Goal: Task Accomplishment & Management: Use online tool/utility

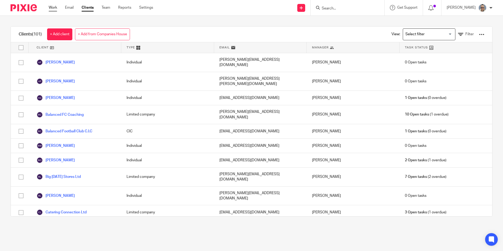
click at [55, 7] on link "Work" at bounding box center [53, 7] width 8 height 5
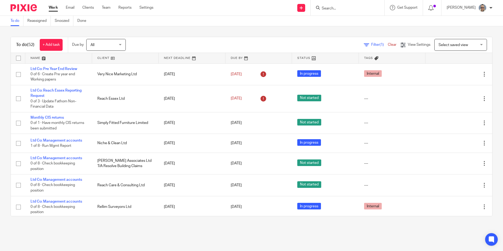
click at [339, 7] on input "Search" at bounding box center [344, 8] width 47 height 5
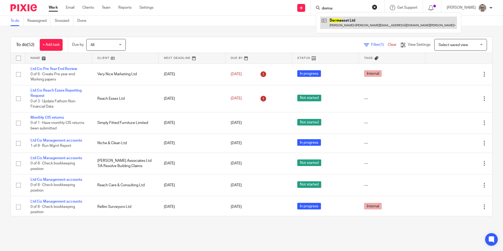
type input "dorma"
click at [347, 26] on link at bounding box center [388, 23] width 137 height 12
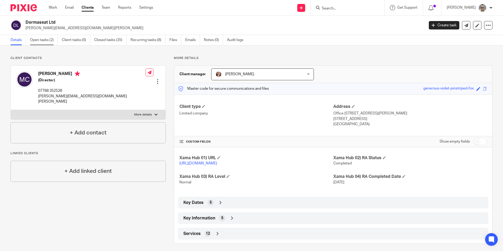
click at [32, 39] on link "Open tasks (2)" at bounding box center [44, 40] width 28 height 10
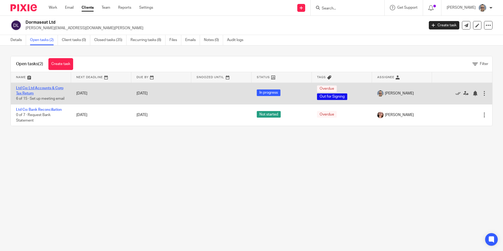
click at [39, 89] on link "Ltd Co: Ltd Accounts & Corp Tax Return" at bounding box center [39, 90] width 47 height 9
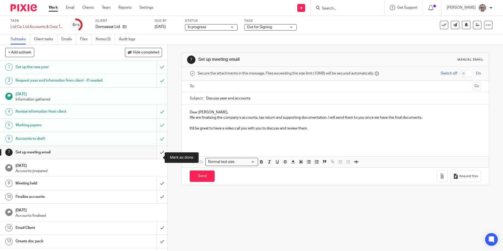
click at [157, 158] on input "submit" at bounding box center [83, 152] width 167 height 13
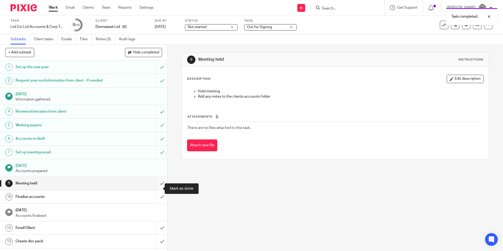
click at [157, 190] on input "submit" at bounding box center [83, 183] width 167 height 13
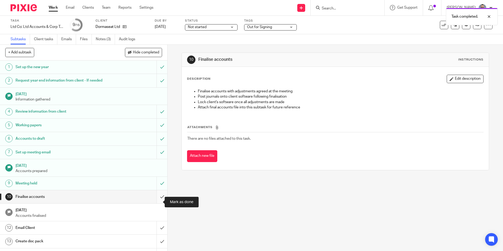
click at [155, 203] on input "submit" at bounding box center [83, 196] width 167 height 13
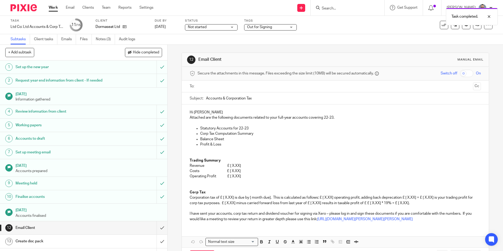
click at [216, 111] on p "Hi [PERSON_NAME]" at bounding box center [335, 112] width 291 height 5
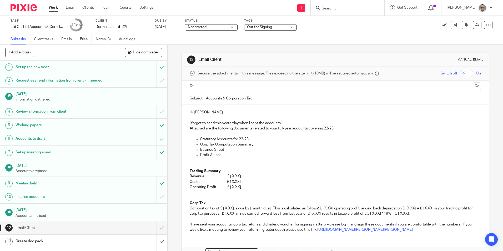
click at [224, 121] on p "I forgot to send this yeaterday when I sent the accounts!" at bounding box center [335, 122] width 291 height 5
click at [227, 124] on p "I forgot to send this yeaterday when I sent the accounts!" at bounding box center [335, 122] width 291 height 5
click at [282, 121] on p "I forgot to send this [DATE] when I sent the accounts!" at bounding box center [335, 122] width 291 height 5
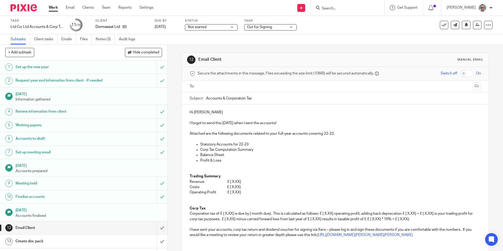
click at [332, 134] on p "Attached are the following documents related to your full-year accounts coverin…" at bounding box center [335, 133] width 291 height 5
drag, startPoint x: 332, startPoint y: 134, endPoint x: 325, endPoint y: 134, distance: 6.9
click at [325, 134] on p "Attached are the following documents related to your full-year accounts coverin…" at bounding box center [335, 133] width 291 height 5
drag, startPoint x: 248, startPoint y: 144, endPoint x: 240, endPoint y: 144, distance: 7.9
click at [240, 144] on p "Statutory Accounts for 22-23" at bounding box center [340, 144] width 280 height 5
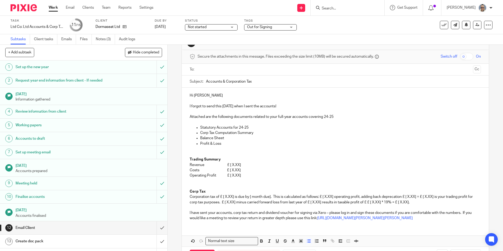
scroll to position [26, 0]
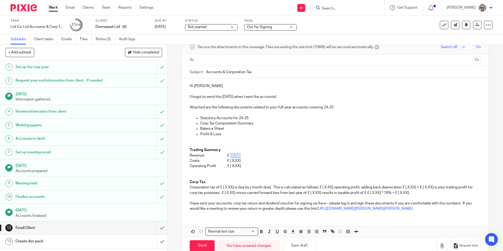
drag, startPoint x: 243, startPoint y: 154, endPoint x: 229, endPoint y: 155, distance: 13.9
click at [229, 155] on p "Revenue £ [ X.XX]" at bounding box center [335, 155] width 291 height 5
drag, startPoint x: 244, startPoint y: 161, endPoint x: 230, endPoint y: 160, distance: 14.0
click at [230, 160] on p "Costs £ [ X.XX]" at bounding box center [335, 160] width 291 height 5
click at [232, 154] on p "Revenue £ £4,740.00" at bounding box center [335, 155] width 291 height 5
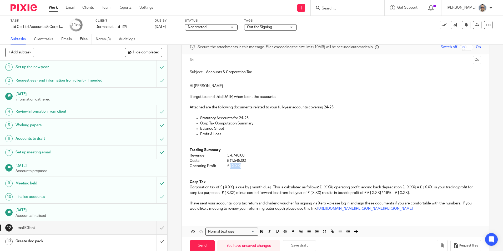
drag, startPoint x: 243, startPoint y: 164, endPoint x: 229, endPoint y: 165, distance: 14.0
click at [229, 165] on p "Operating Profit £ [ X.XX]" at bounding box center [335, 165] width 291 height 5
click at [229, 167] on p "Operating Profit £ 3,192.00" at bounding box center [335, 165] width 291 height 5
click at [230, 155] on p "Revenue £ 4,740.00" at bounding box center [335, 155] width 291 height 5
click at [229, 155] on p "Revenue £ 4,740.00" at bounding box center [335, 155] width 291 height 5
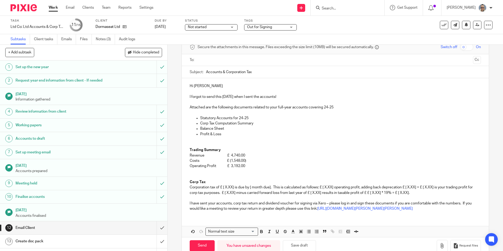
drag, startPoint x: 250, startPoint y: 161, endPoint x: 260, endPoint y: 167, distance: 11.5
click at [252, 162] on p "Costs £ (1,548.00)" at bounding box center [335, 160] width 291 height 5
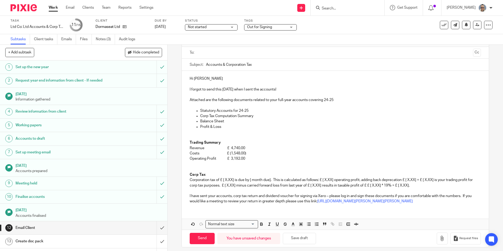
scroll to position [38, 0]
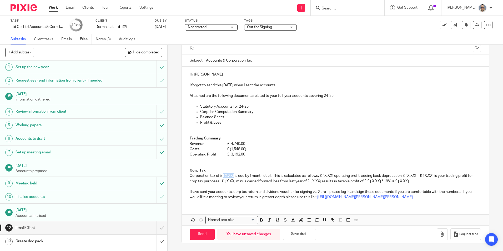
drag, startPoint x: 233, startPoint y: 177, endPoint x: 222, endPoint y: 176, distance: 11.6
click at [222, 176] on p "Corporation tax of £ [ X.XX] is due by [ month due]. This is calculated as foll…" at bounding box center [335, 178] width 291 height 11
click at [242, 185] on p at bounding box center [335, 186] width 291 height 5
drag, startPoint x: 234, startPoint y: 176, endPoint x: 222, endPoint y: 176, distance: 11.8
click at [222, 176] on p "Corporation tax of £ [ X.XX] is due by [ month due]. This is calculated as foll…" at bounding box center [335, 178] width 291 height 11
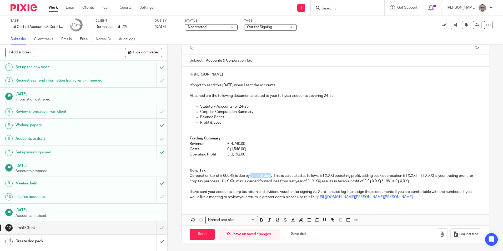
drag, startPoint x: 271, startPoint y: 174, endPoint x: 250, endPoint y: 175, distance: 21.1
click at [250, 175] on p "Corporation tax of £ 606.48 is due by [ month due]. This is calculated as follo…" at bounding box center [335, 178] width 291 height 11
click at [263, 176] on p "Corporation tax of £ 606.48 is due by 31st december 2025. This is calculated as…" at bounding box center [335, 178] width 291 height 11
click at [260, 176] on p "Corporation tax of £ 606.48 is due by 31st december 2025. This is calculated as…" at bounding box center [335, 178] width 291 height 11
click at [259, 176] on p "Corporation tax of £ 606.48 is due by 31st December 2025. This is calculated as…" at bounding box center [335, 178] width 291 height 11
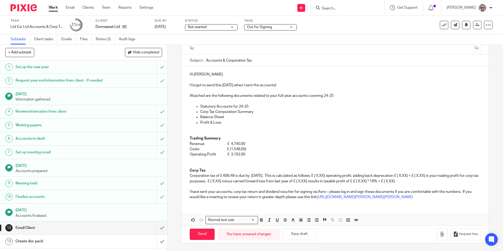
drag, startPoint x: 249, startPoint y: 176, endPoint x: 251, endPoint y: 176, distance: 2.7
click at [250, 176] on p "Corporation tax of £ 606.48 is due by 31st December 2025. This is calculated as…" at bounding box center [335, 178] width 291 height 11
click at [282, 172] on p "Corp Tax" at bounding box center [335, 170] width 291 height 5
click at [290, 175] on p "Corporation tax of £ 606.48 is due by 31st December 2025. This is calculated as…" at bounding box center [335, 178] width 291 height 11
drag, startPoint x: 350, startPoint y: 177, endPoint x: 337, endPoint y: 176, distance: 12.1
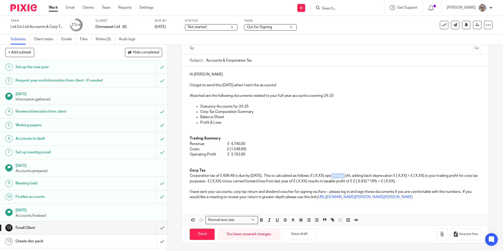
click at [337, 176] on p "Corporation tax of £ 606.48 is due by 31st December 2025. This is calculated as…" at bounding box center [335, 178] width 291 height 11
click at [428, 174] on p "Corporation tax of £ 606.48 is due by 31st December 2025. This is calculated as…" at bounding box center [335, 178] width 291 height 11
drag, startPoint x: 436, startPoint y: 175, endPoint x: 425, endPoint y: 174, distance: 11.1
click at [425, 174] on p "Corporation tax of £ 606.48 is due by 31st December 2025. This is calculated as…" at bounding box center [335, 178] width 291 height 11
click at [448, 175] on p "Corporation tax of £ 606.48 is due by 31st December 2025. This is calculated as…" at bounding box center [335, 178] width 291 height 11
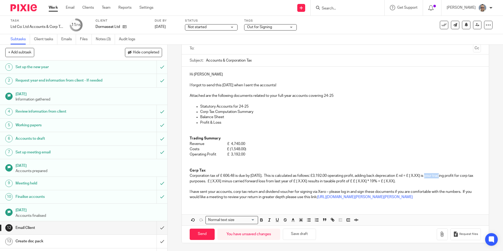
drag, startPoint x: 447, startPoint y: 175, endPoint x: 434, endPoint y: 176, distance: 13.2
click at [434, 176] on p "Corporation tax of £ 606.48 is due by 31st December 2025. This is calculated as…" at bounding box center [335, 178] width 291 height 11
drag, startPoint x: 263, startPoint y: 180, endPoint x: 251, endPoint y: 180, distance: 12.6
click at [251, 180] on p "Corporation tax of £ 606.48 is due by 31st December 2025. This is calculated as…" at bounding box center [335, 178] width 291 height 11
click at [351, 182] on p "Corporation tax of £ 606.48 is due by 31st December 2025. This is calculated as…" at bounding box center [335, 178] width 291 height 11
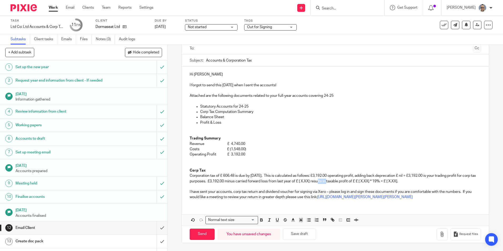
drag, startPoint x: 352, startPoint y: 181, endPoint x: 341, endPoint y: 181, distance: 11.3
click at [341, 181] on p "Corporation tax of £ 606.48 is due by 31st December 2025. This is calculated as…" at bounding box center [335, 178] width 291 height 11
drag, startPoint x: 406, startPoint y: 180, endPoint x: 391, endPoint y: 182, distance: 15.6
click at [391, 182] on p "Corporation tax of £ 606.48 is due by 31st December 2025. This is calculated as…" at bounding box center [335, 178] width 291 height 11
drag, startPoint x: 434, startPoint y: 180, endPoint x: 424, endPoint y: 182, distance: 10.3
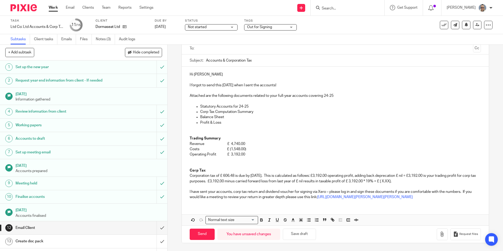
click at [424, 182] on p "Corporation tax of £ 606.48 is due by 31st December 2025. This is calculated as…" at bounding box center [335, 178] width 291 height 11
click at [235, 193] on p "I have sent your accounts, corp tax return and dividend voucher for signing via…" at bounding box center [335, 194] width 291 height 11
drag, startPoint x: 294, startPoint y: 191, endPoint x: 265, endPoint y: 190, distance: 28.4
click at [258, 190] on p "I have sent your accounts, corp tax return and dividend voucher for signing via…" at bounding box center [335, 194] width 291 height 11
click at [230, 191] on p "I have sent your accounts, corp tax return for signing via Xero – please log in…" at bounding box center [335, 194] width 291 height 11
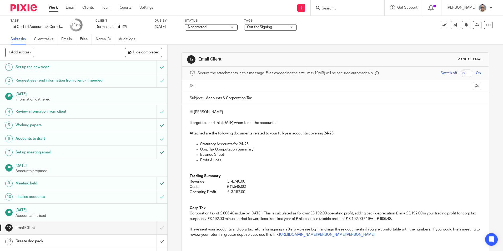
scroll to position [0, 0]
click at [233, 85] on input "text" at bounding box center [334, 86] width 271 height 6
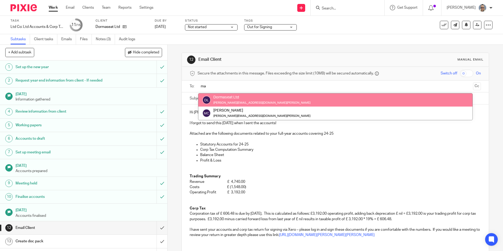
type input "ma"
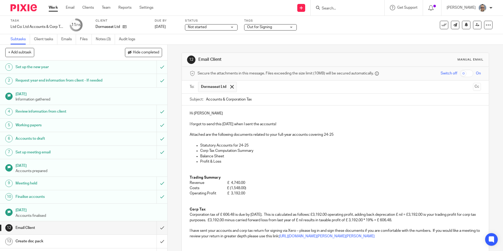
click at [269, 99] on input "Accounts & Corporation Tax" at bounding box center [343, 100] width 275 height 12
click at [206, 100] on input "Accounts & Corporation Tax" at bounding box center [343, 100] width 275 height 12
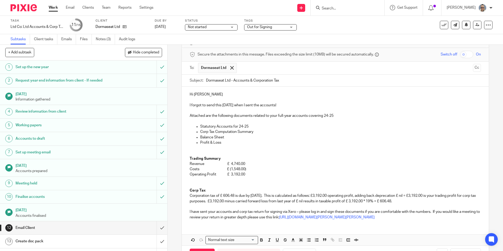
scroll to position [39, 0]
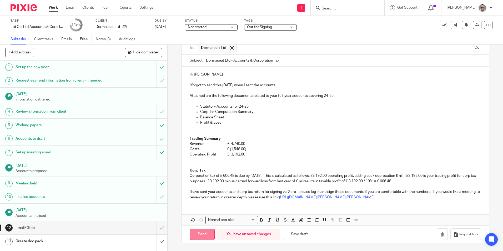
type input "Dormaseat Ltd - Accounts & Corporation Tax"
click at [201, 234] on input "Send" at bounding box center [202, 234] width 25 height 11
type input "Sent"
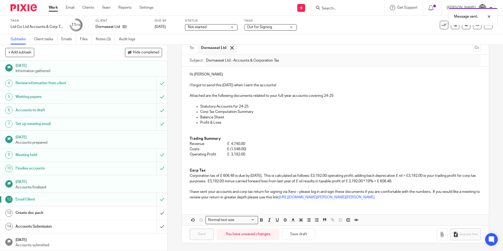
scroll to position [34, 0]
click at [154, 214] on input "submit" at bounding box center [83, 212] width 167 height 13
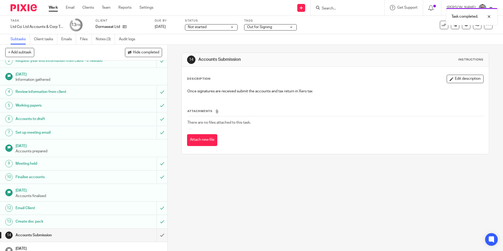
scroll to position [34, 0]
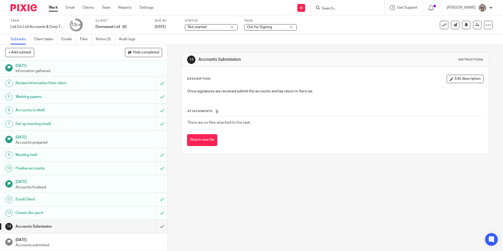
click at [219, 28] on span "Not started" at bounding box center [207, 27] width 39 height 6
click at [204, 44] on li "In progress" at bounding box center [211, 46] width 52 height 11
click at [53, 8] on link "Work" at bounding box center [53, 7] width 9 height 5
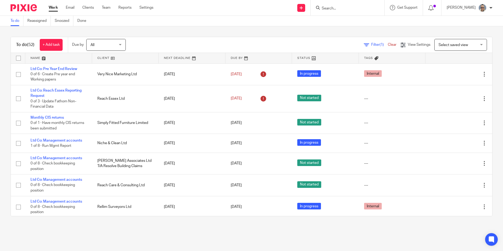
click at [168, 61] on link at bounding box center [192, 58] width 67 height 11
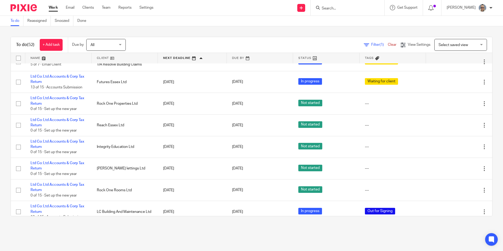
scroll to position [605, 0]
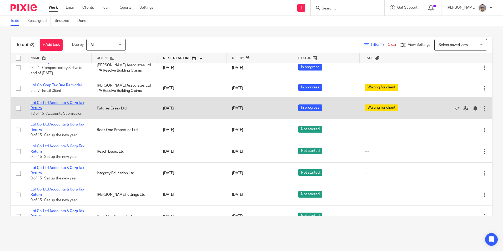
click at [65, 103] on link "Ltd Co: Ltd Accounts & Corp Tax Return" at bounding box center [58, 105] width 54 height 9
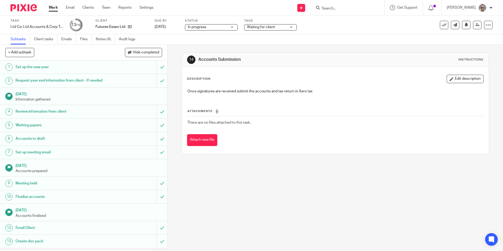
click at [276, 28] on span "Waiting for client" at bounding box center [266, 27] width 39 height 6
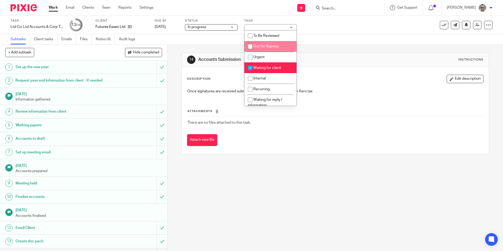
click at [257, 44] on li "Out for Signing" at bounding box center [270, 46] width 52 height 11
checkbox input "true"
click at [54, 8] on link "Work" at bounding box center [53, 7] width 9 height 5
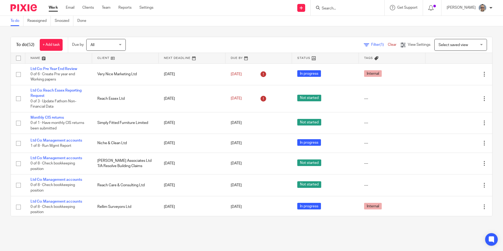
click at [174, 57] on link at bounding box center [192, 58] width 67 height 11
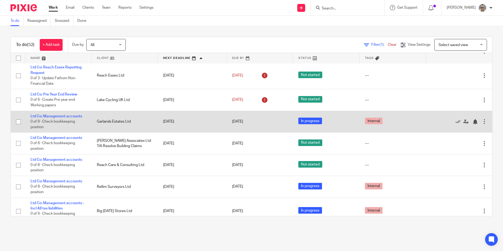
scroll to position [79, 0]
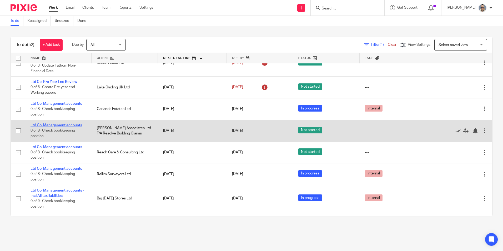
click at [64, 124] on link "Ltd Co: Management accounts" at bounding box center [57, 125] width 52 height 4
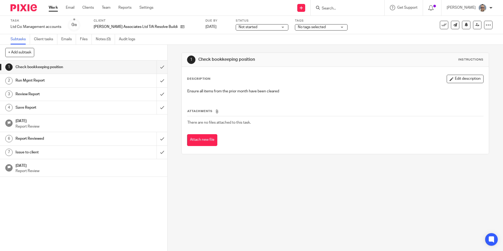
click at [246, 28] on span "Not started" at bounding box center [248, 27] width 19 height 4
click at [243, 43] on li "In progress" at bounding box center [255, 46] width 52 height 11
click at [298, 27] on span "No tags selected" at bounding box center [312, 27] width 28 height 4
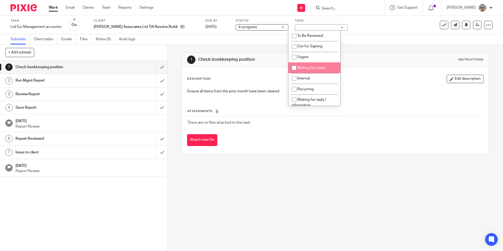
click at [306, 67] on span "Waiting for client" at bounding box center [311, 68] width 28 height 4
checkbox input "true"
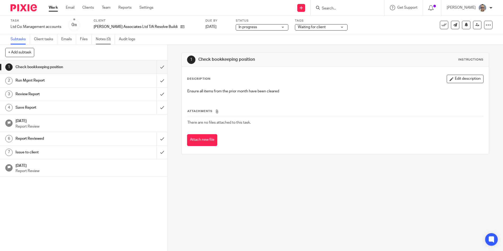
click at [101, 38] on link "Notes (0)" at bounding box center [105, 39] width 19 height 10
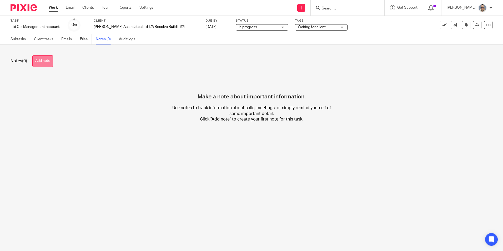
click at [41, 62] on button "Add note" at bounding box center [42, 61] width 21 height 12
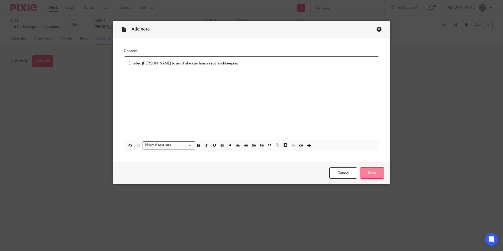
click at [368, 172] on input "Save" at bounding box center [372, 172] width 24 height 11
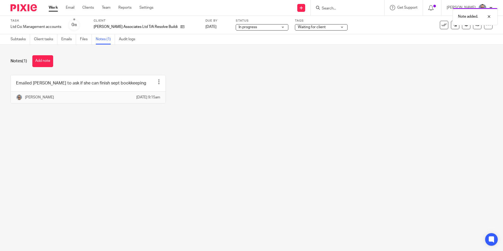
click at [48, 6] on div "Work Email Clients Team Reports Settings Work Email Clients Team Reports Settin…" at bounding box center [102, 8] width 118 height 16
click at [52, 6] on link "Work" at bounding box center [53, 7] width 9 height 5
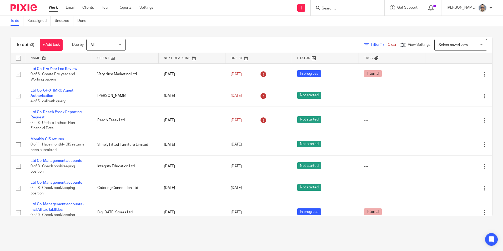
click at [178, 60] on link at bounding box center [192, 58] width 67 height 11
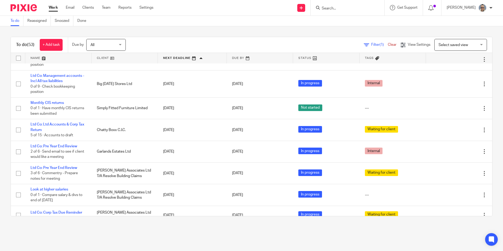
scroll to position [500, 0]
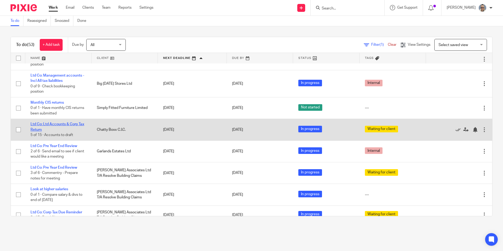
click at [63, 124] on link "Ltd Co: Ltd Accounts & Corp Tax Return" at bounding box center [58, 126] width 54 height 9
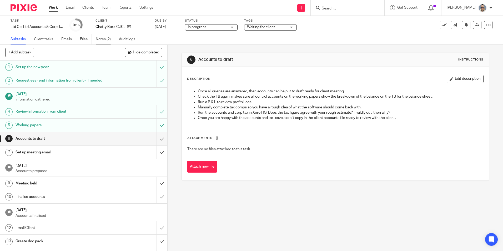
click at [107, 36] on link "Notes (2)" at bounding box center [105, 39] width 19 height 10
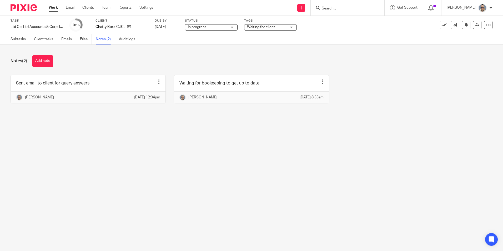
click at [52, 6] on link "Work" at bounding box center [53, 7] width 9 height 5
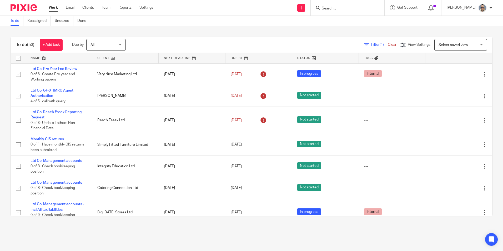
click at [169, 58] on link at bounding box center [192, 58] width 67 height 11
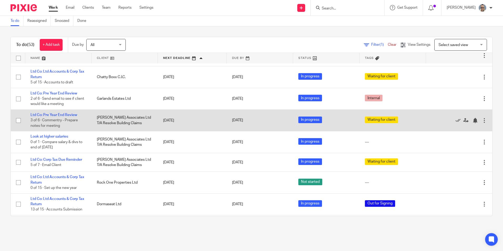
scroll to position [579, 0]
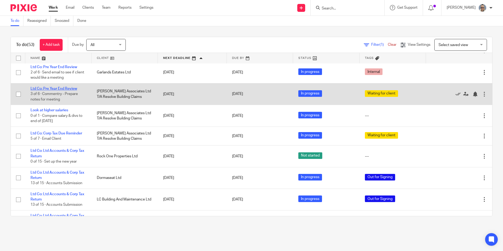
click at [68, 88] on link "Ltd Co: Pre Year End Review" at bounding box center [54, 89] width 47 height 4
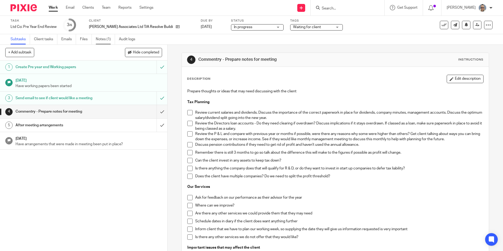
click at [102, 36] on link "Notes (1)" at bounding box center [105, 39] width 19 height 10
click at [49, 8] on link "Work" at bounding box center [53, 7] width 9 height 5
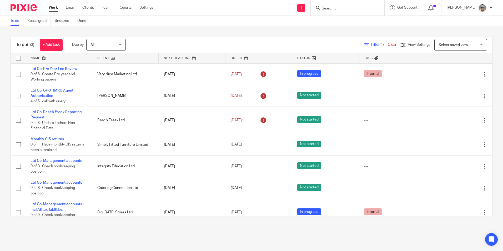
click at [169, 58] on link at bounding box center [192, 58] width 67 height 11
